Goal: Information Seeking & Learning: Learn about a topic

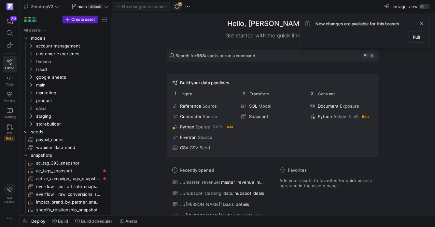
click at [179, 5] on span "button" at bounding box center [177, 7] width 8 height 8
click at [31, 87] on icon "Press SPACE to select this row." at bounding box center [31, 85] width 5 height 4
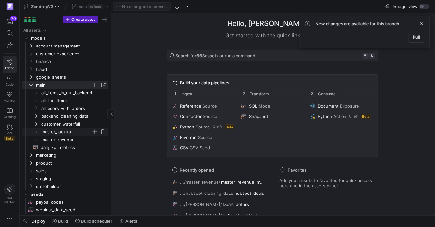
click at [38, 133] on icon "Press SPACE to select this row." at bounding box center [36, 132] width 5 height 4
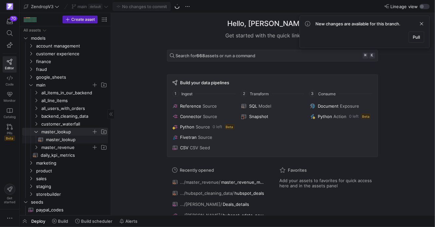
scroll to position [7, 0]
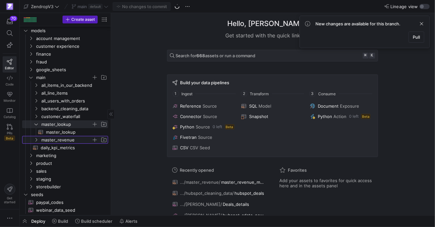
click at [76, 139] on span "master_revenue" at bounding box center [66, 139] width 50 height 7
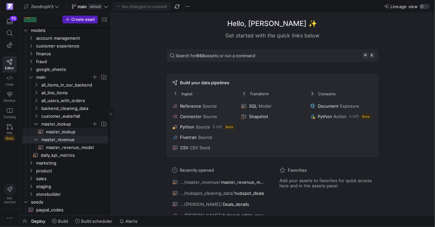
click at [69, 133] on span "master_lookup​​​​​​​​​​" at bounding box center [73, 131] width 55 height 7
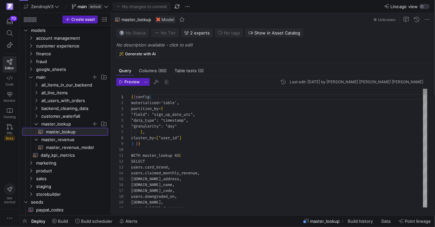
scroll to position [59, 0]
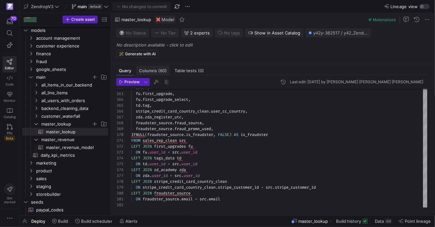
click at [160, 69] on span "(80)" at bounding box center [162, 71] width 8 height 4
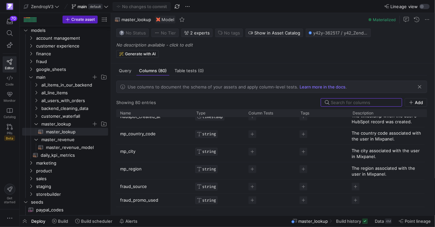
scroll to position [1366, 0]
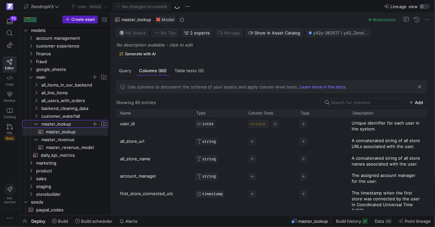
click at [39, 124] on span "master_lookup" at bounding box center [70, 123] width 75 height 7
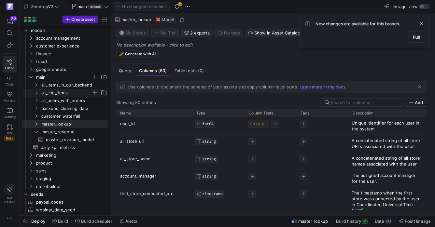
click at [35, 92] on icon "Press SPACE to select this row." at bounding box center [36, 93] width 5 height 4
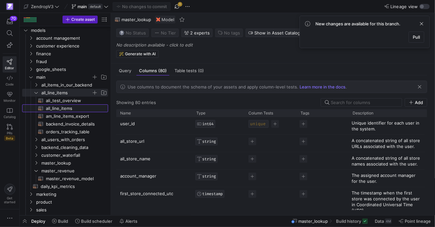
drag, startPoint x: 74, startPoint y: 108, endPoint x: 323, endPoint y: 1, distance: 271.3
click at [74, 108] on span "all_line_items​​​​​​​​​​" at bounding box center [73, 108] width 55 height 7
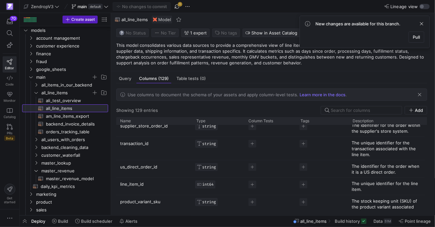
scroll to position [1136, 0]
